Goal: Check status: Check status

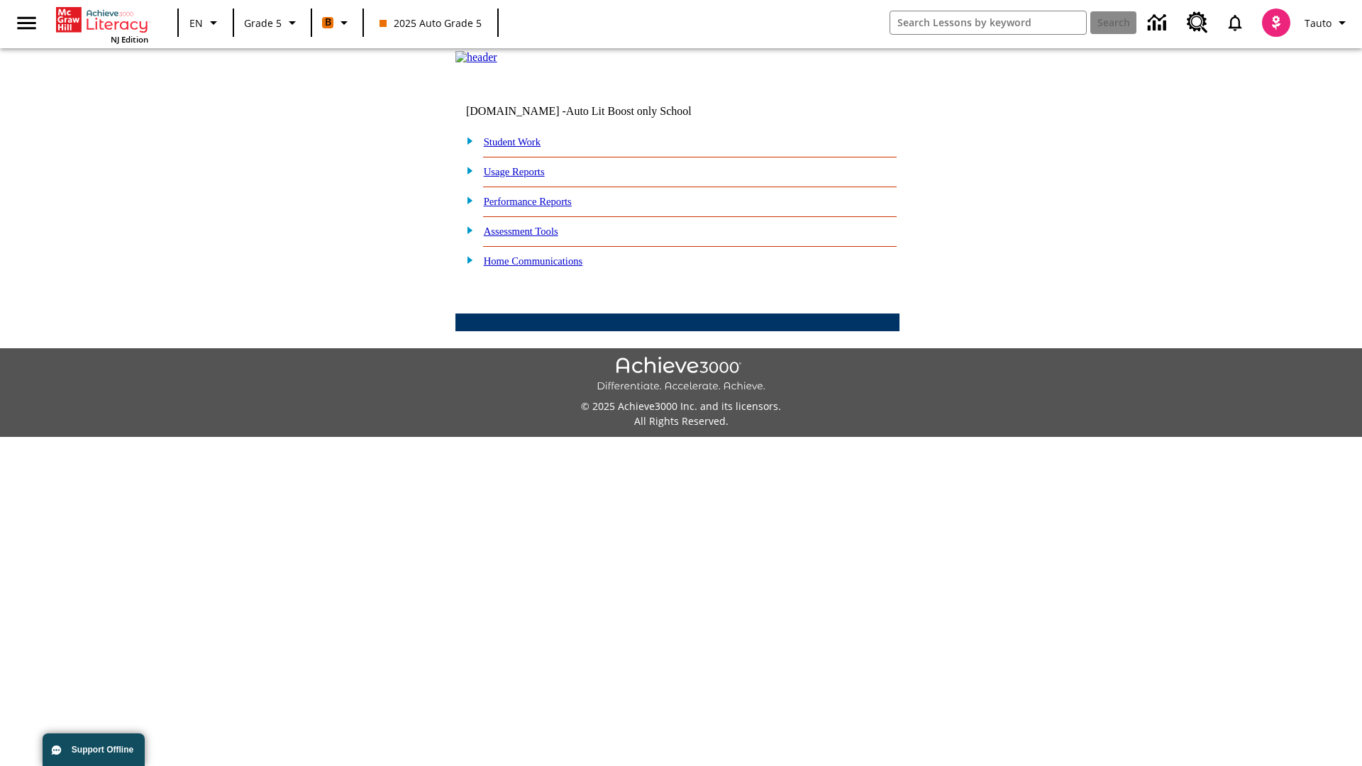
click at [543, 207] on link "Performance Reports" at bounding box center [528, 201] width 88 height 11
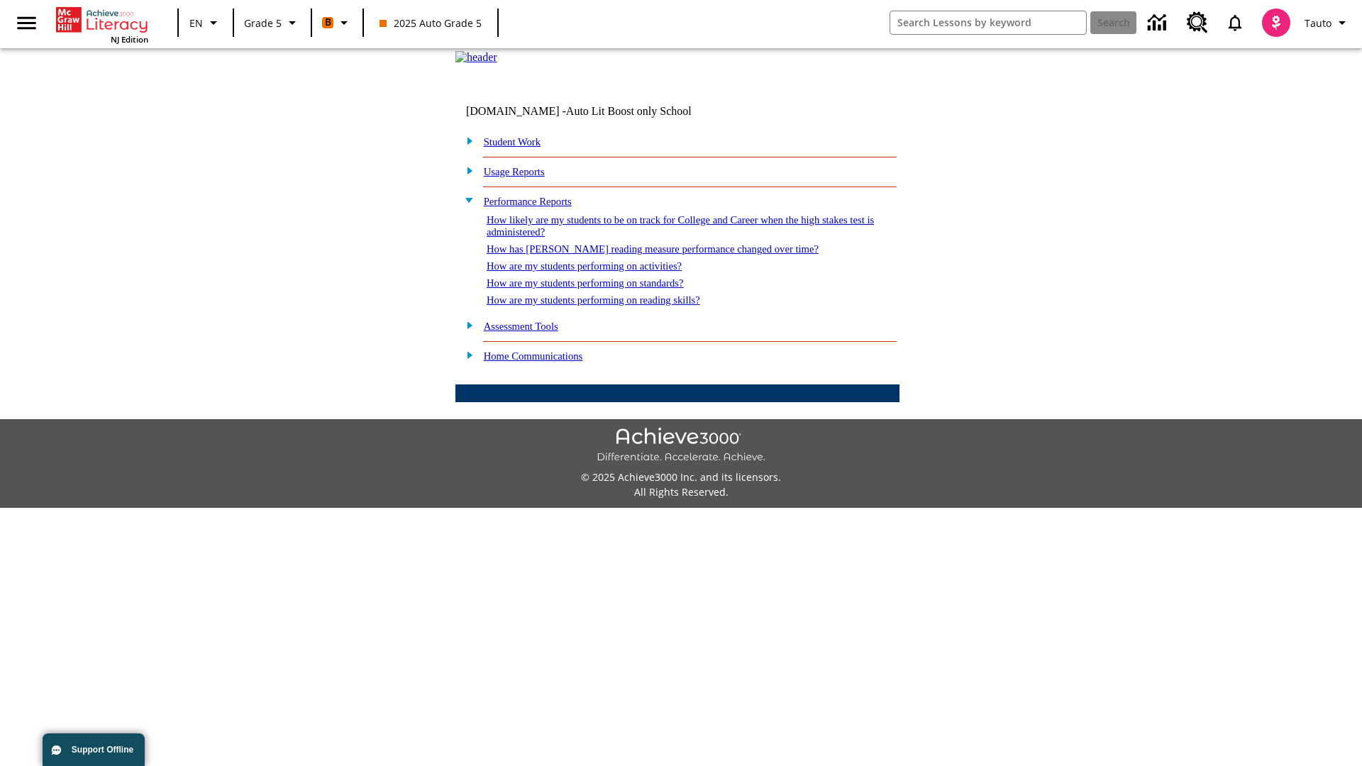
click at [655, 238] on link "How likely are my students to be on track for College and Career when the high …" at bounding box center [680, 225] width 387 height 23
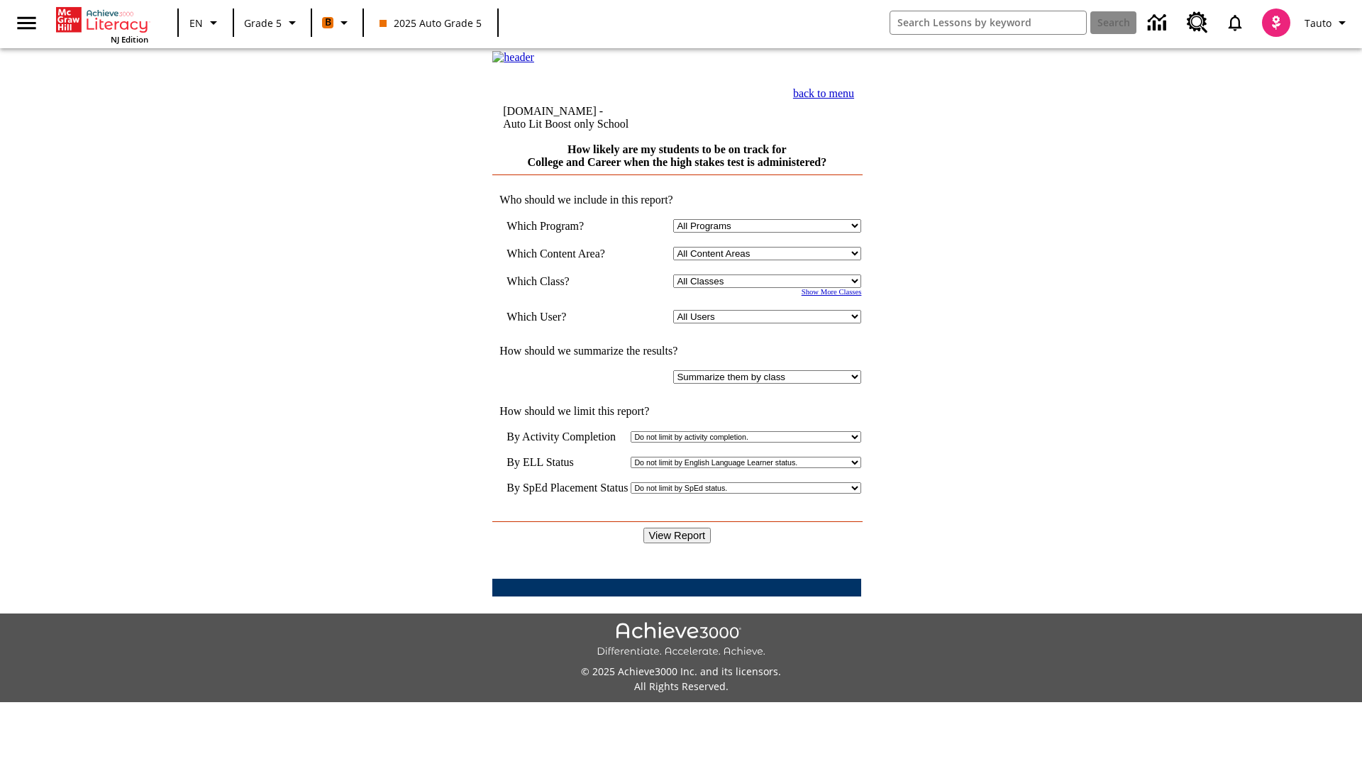
click at [770, 288] on select "Select a Class: All Classes 2025 Auto Grade 5 OL 2025 Auto Grade 6" at bounding box center [767, 280] width 188 height 13
select select "11133131"
click at [770, 323] on select "All Users Cat, Sautoen Cat, Sautoes Cat, Sautoss Donotlogin, Sautoen Twoschools…" at bounding box center [767, 316] width 188 height 13
select select "21437107"
click at [678, 528] on input "View Report" at bounding box center [677, 536] width 68 height 16
